Goal: Transaction & Acquisition: Purchase product/service

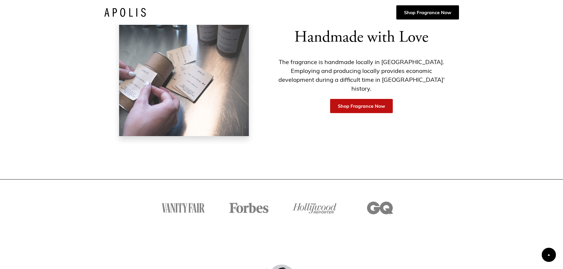
scroll to position [827, 0]
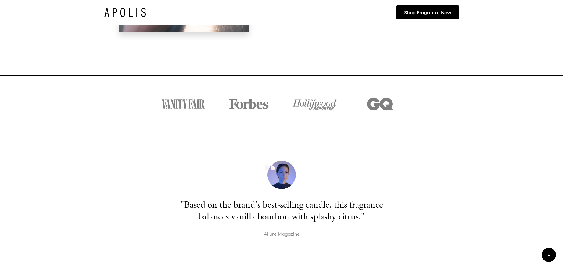
click at [278, 269] on div "Show slide 1 of 2" at bounding box center [278, 273] width 2 height 2
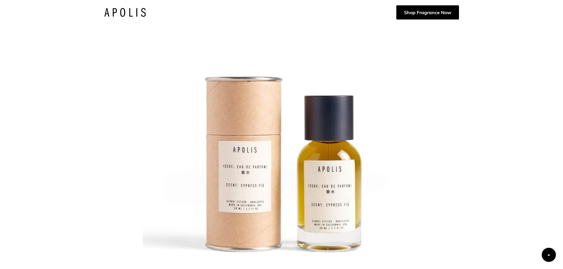
scroll to position [53, 0]
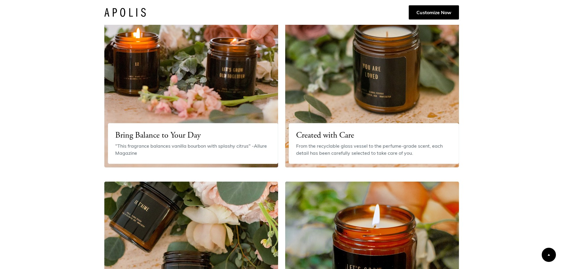
scroll to position [1363, 0]
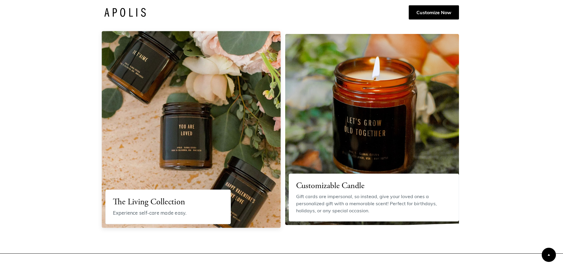
click at [175, 118] on img at bounding box center [191, 129] width 179 height 197
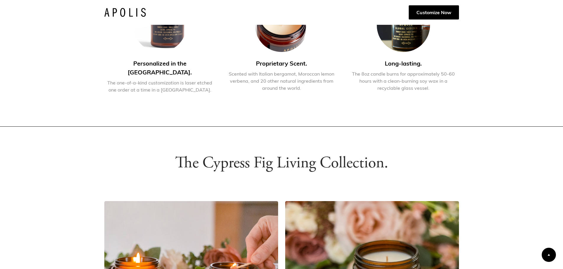
scroll to position [920, 0]
